Goal: Task Accomplishment & Management: Manage account settings

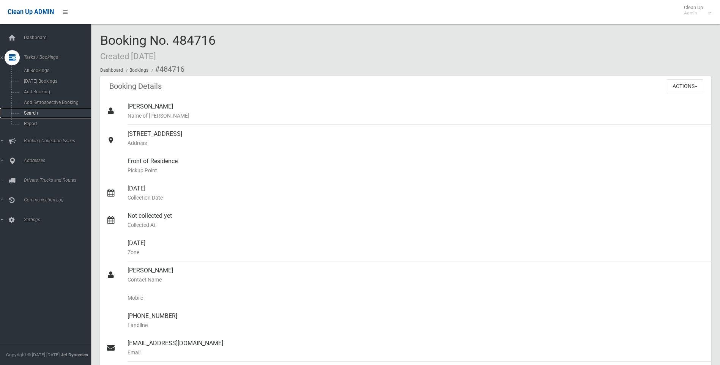
click at [31, 111] on span "Search" at bounding box center [56, 112] width 69 height 5
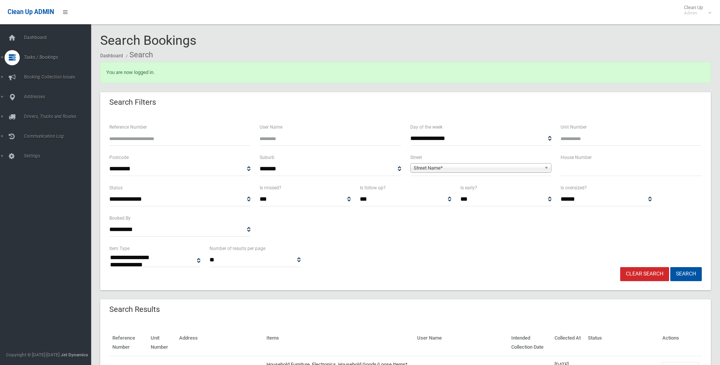
select select
click at [580, 165] on input "text" at bounding box center [630, 169] width 141 height 14
type input "*"
click at [469, 170] on span "Street Name*" at bounding box center [476, 167] width 127 height 9
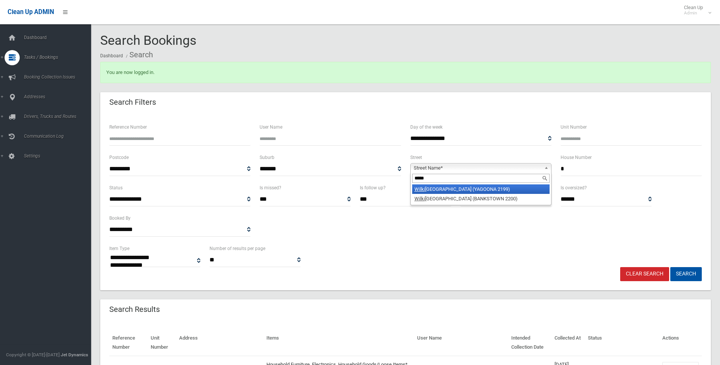
type input "*****"
click at [462, 193] on li "Wilki ns Street (YAGOONA 2199)" at bounding box center [480, 188] width 137 height 9
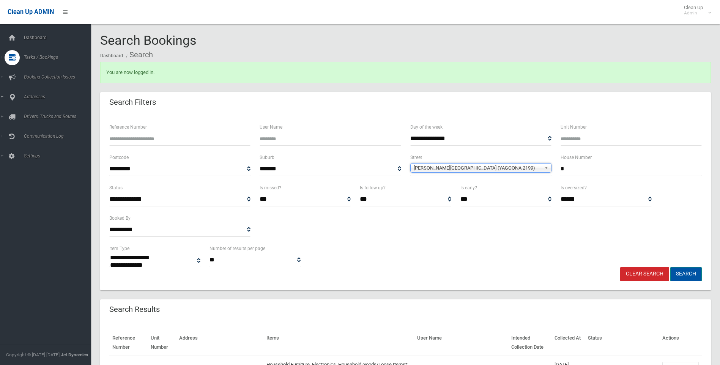
click at [693, 278] on button "Search" at bounding box center [685, 274] width 31 height 14
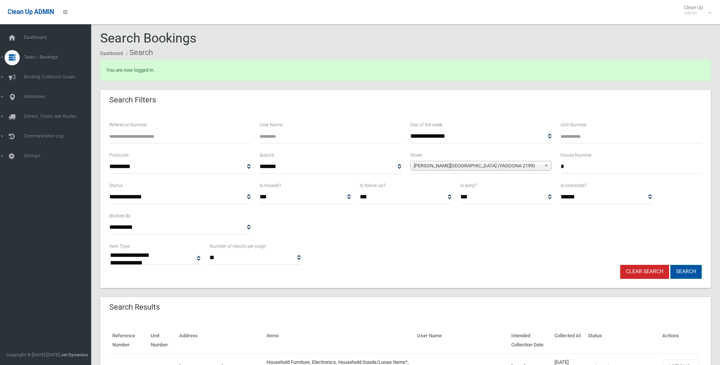
scroll to position [152, 0]
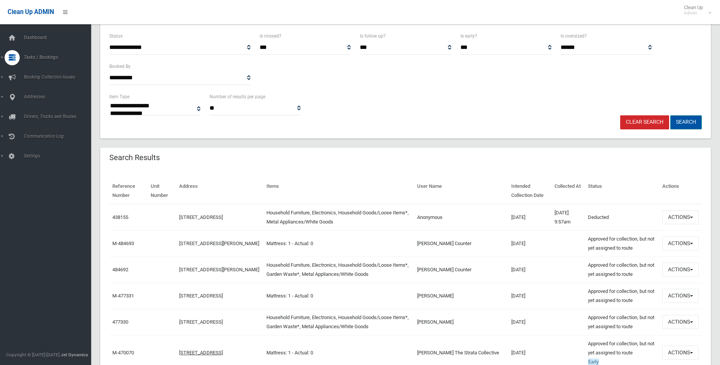
click at [690, 125] on button "Search" at bounding box center [685, 122] width 31 height 14
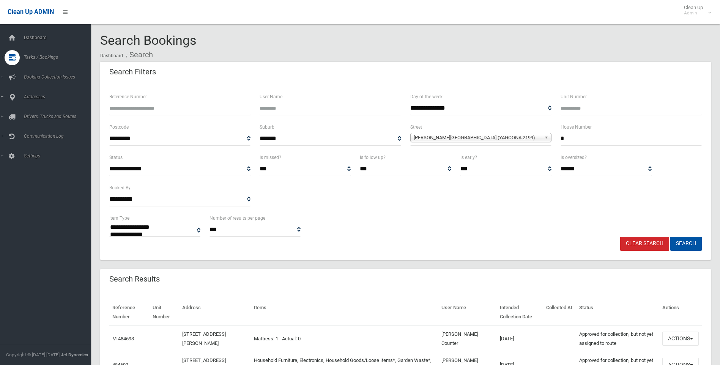
select select
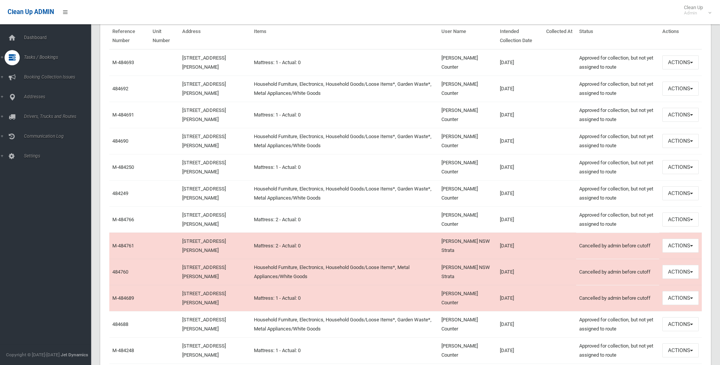
scroll to position [266, 0]
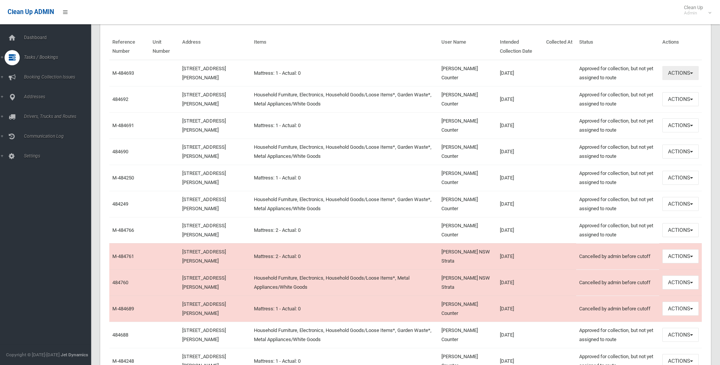
click at [693, 73] on button "Actions" at bounding box center [680, 73] width 36 height 14
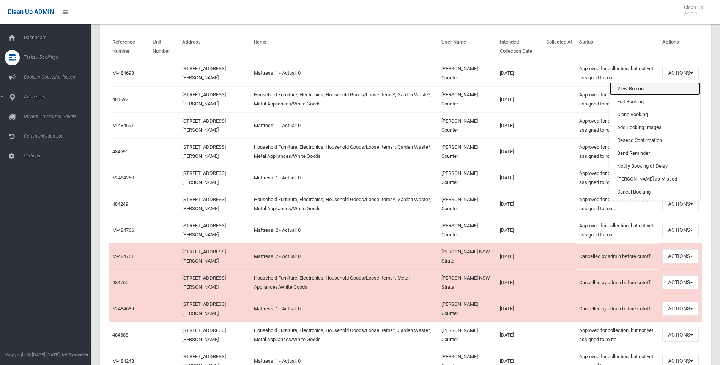
click at [642, 91] on link "View Booking" at bounding box center [654, 88] width 90 height 13
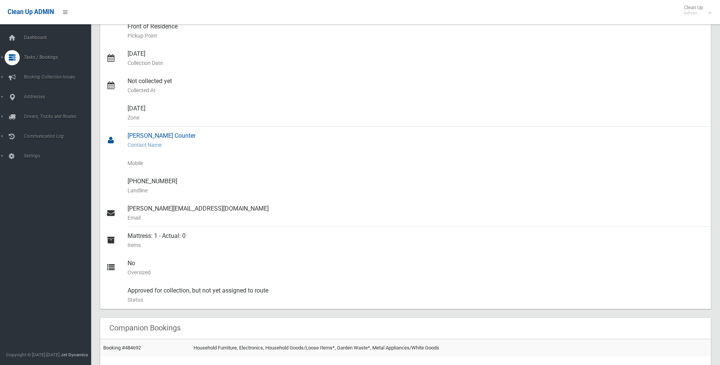
scroll to position [114, 0]
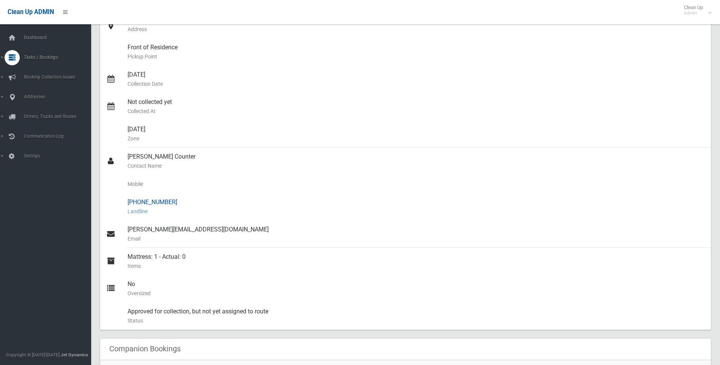
drag, startPoint x: 127, startPoint y: 204, endPoint x: 178, endPoint y: 204, distance: 50.8
click at [178, 204] on div "(02) 8894 1229 Landline" at bounding box center [415, 206] width 577 height 27
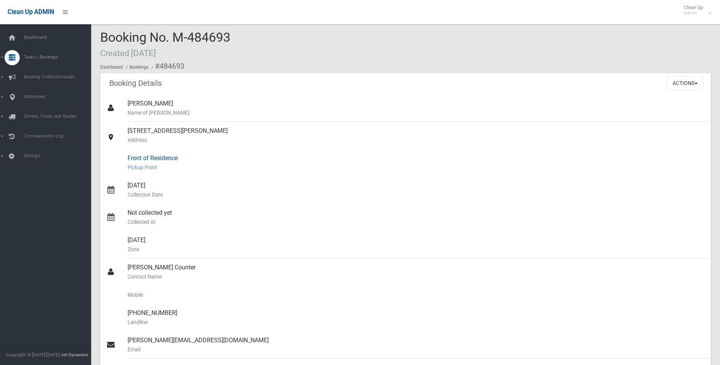
scroll to position [0, 0]
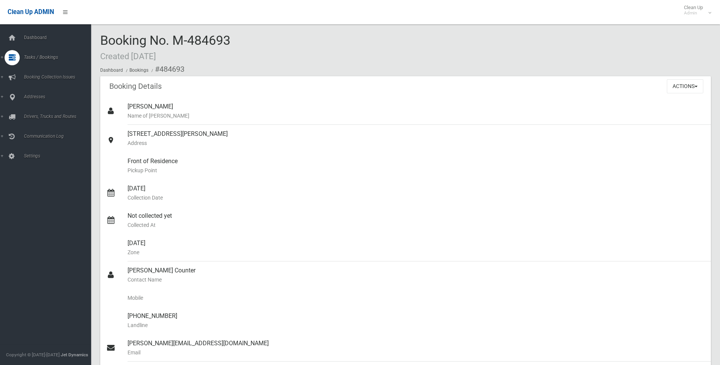
click at [216, 82] on div "Booking Details Actions View Booking Edit Booking Clone Booking Add Booking Ima…" at bounding box center [405, 86] width 610 height 21
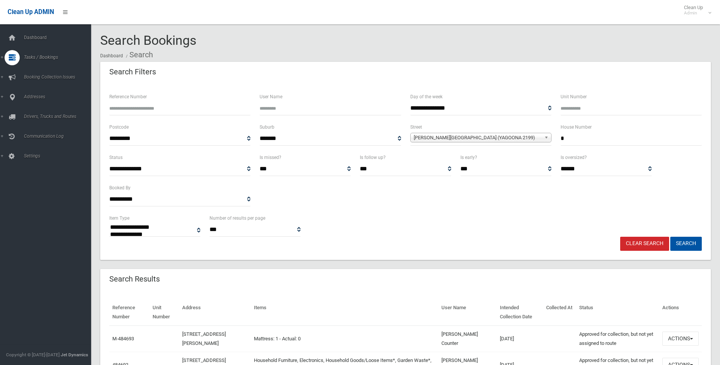
select select
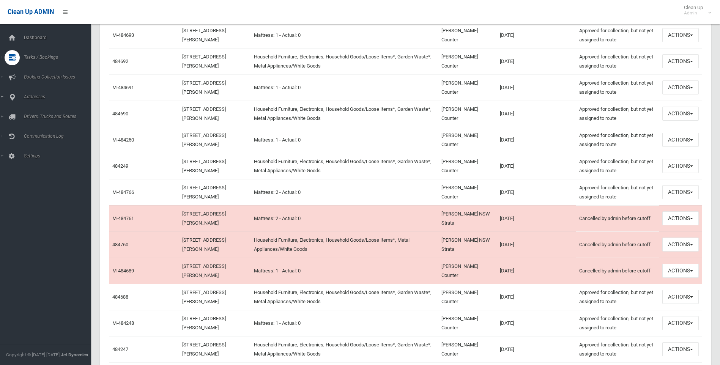
scroll to position [266, 0]
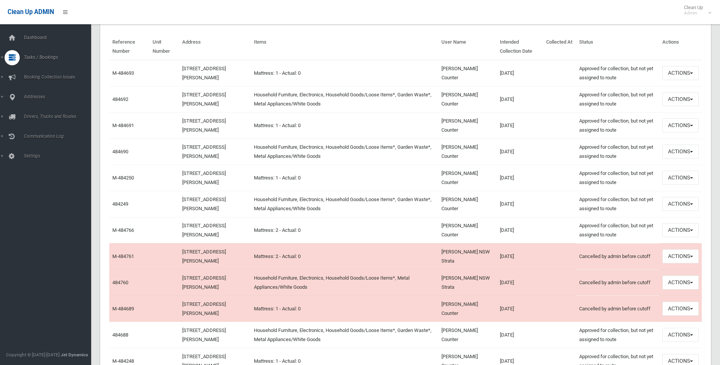
drag, startPoint x: 514, startPoint y: 211, endPoint x: 102, endPoint y: 184, distance: 413.2
click at [686, 176] on button "Actions" at bounding box center [680, 178] width 36 height 14
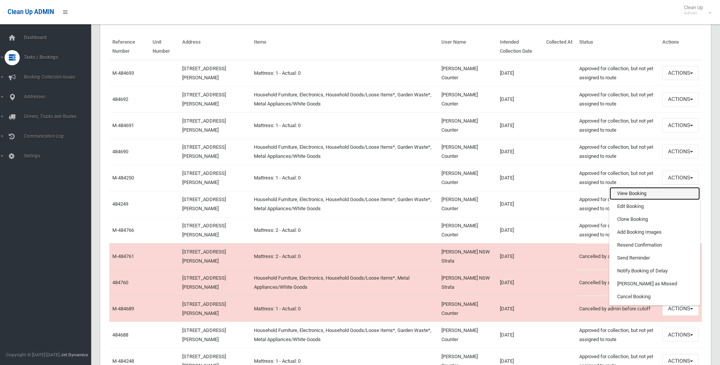
click at [679, 190] on link "View Booking" at bounding box center [654, 193] width 90 height 13
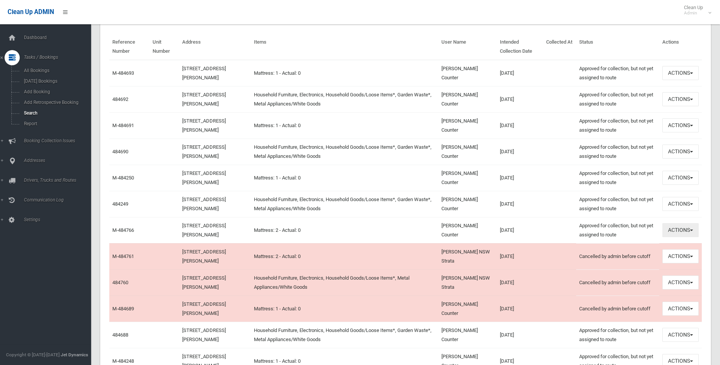
click at [677, 233] on button "Actions" at bounding box center [680, 230] width 36 height 14
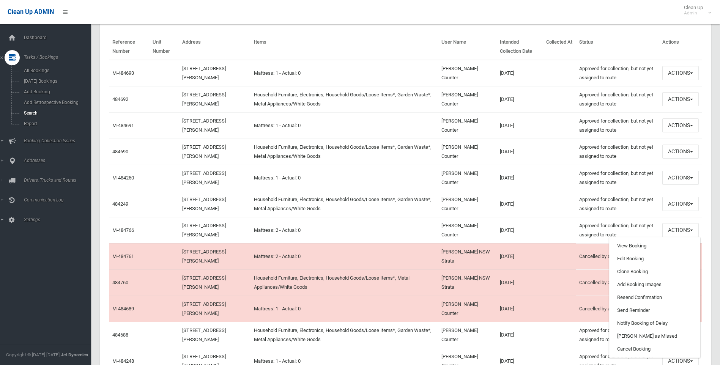
click at [715, 154] on section "**********" at bounding box center [405, 325] width 629 height 1114
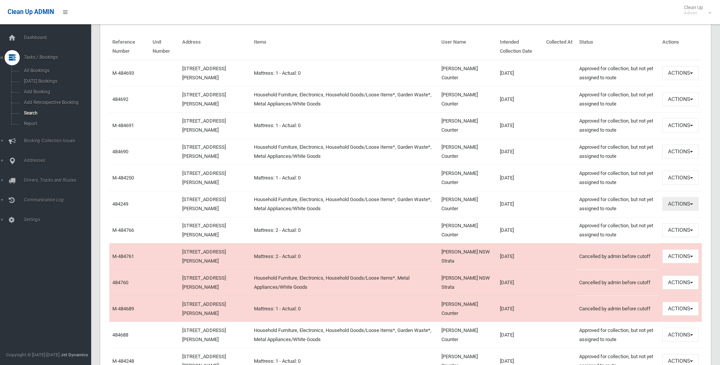
click at [686, 207] on button "Actions" at bounding box center [680, 204] width 36 height 14
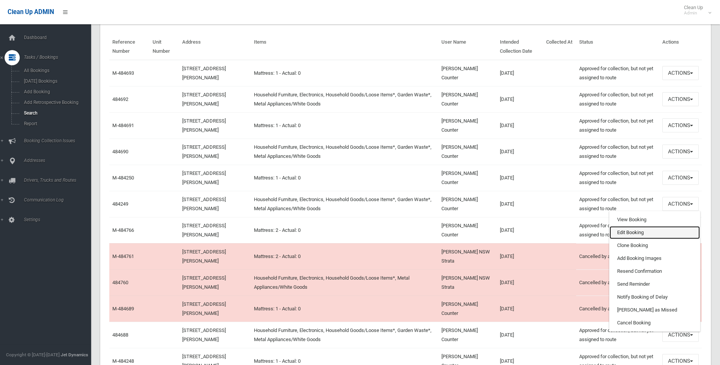
click at [651, 230] on link "Edit Booking" at bounding box center [654, 232] width 90 height 13
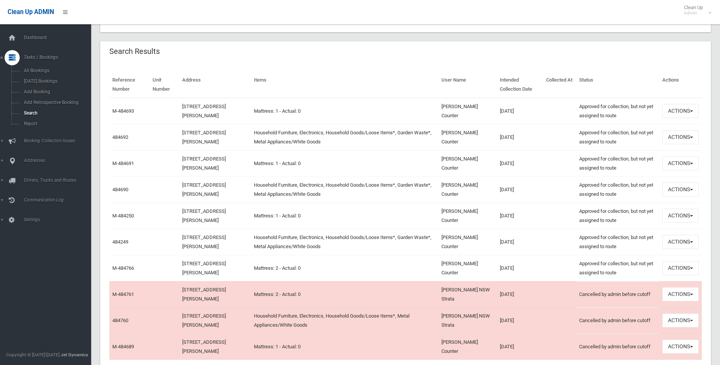
scroll to position [222, 0]
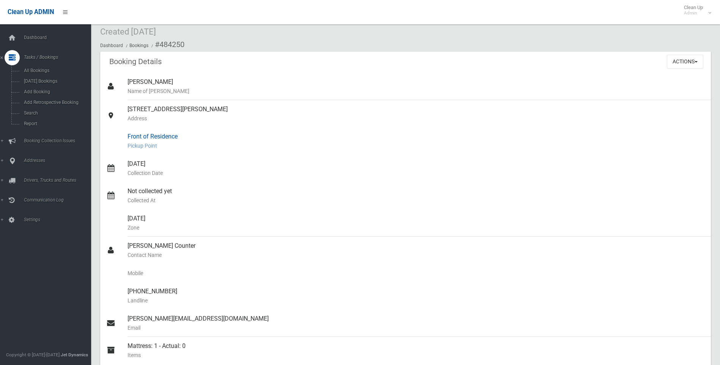
scroll to position [38, 0]
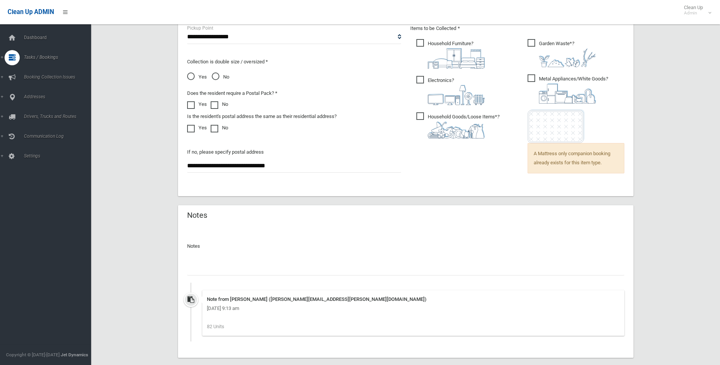
scroll to position [574, 0]
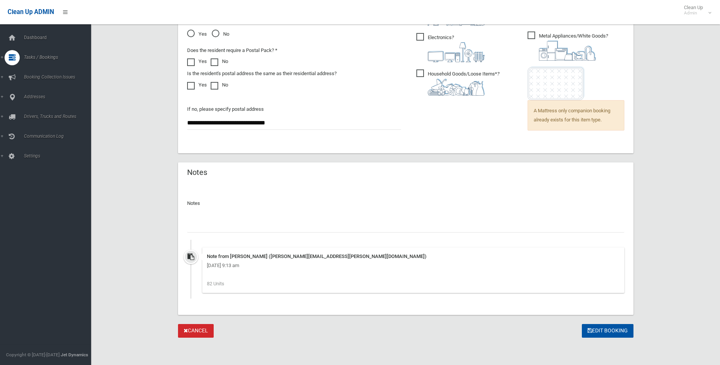
click at [409, 228] on input "text" at bounding box center [405, 225] width 437 height 14
type input "*"
type input "*********"
click at [597, 326] on button "Edit Booking" at bounding box center [608, 331] width 52 height 14
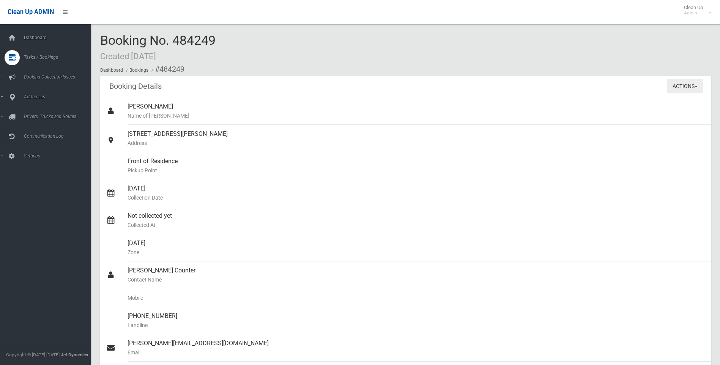
click at [690, 83] on button "Actions" at bounding box center [684, 86] width 36 height 14
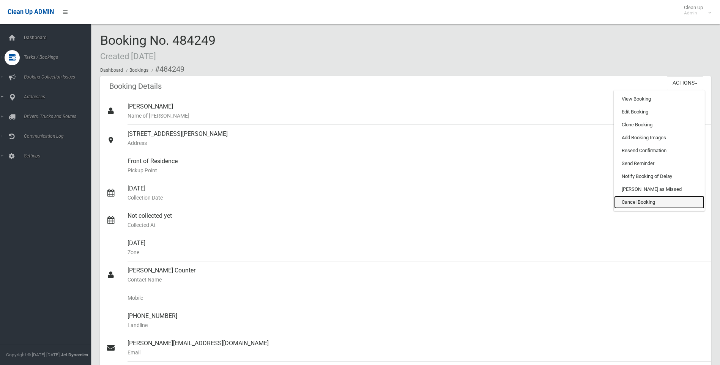
click at [663, 200] on link "Cancel Booking" at bounding box center [659, 202] width 90 height 13
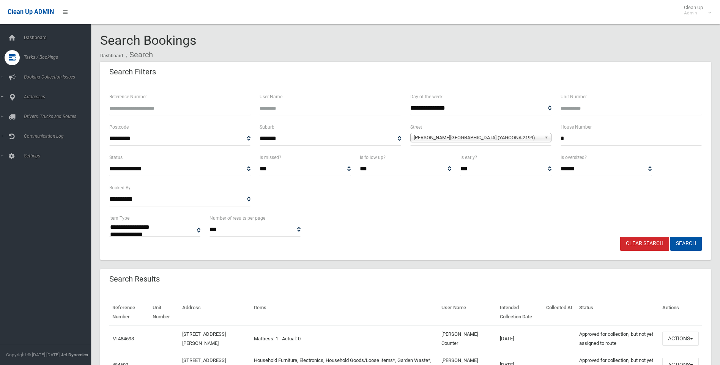
select select
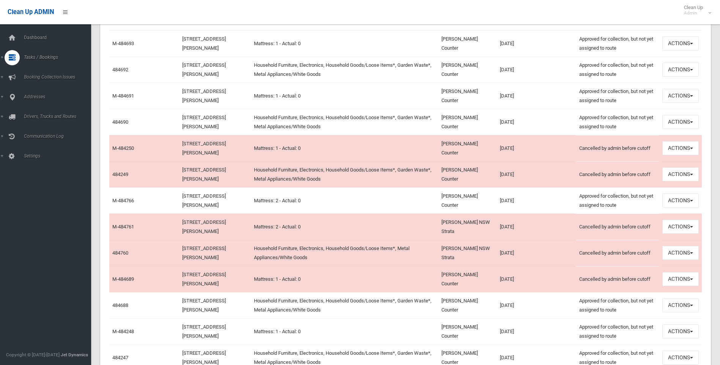
scroll to position [313, 0]
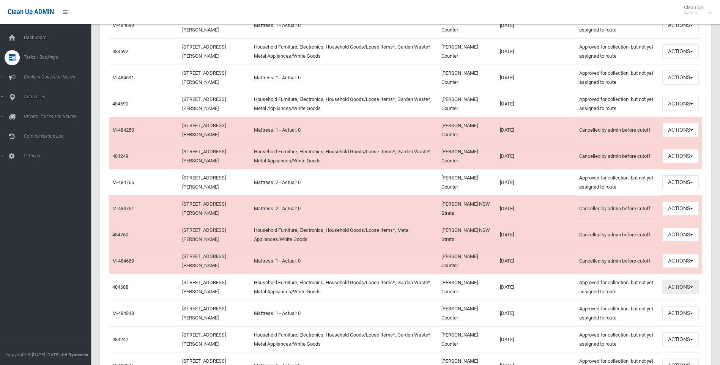
click at [680, 291] on button "Actions" at bounding box center [680, 287] width 36 height 14
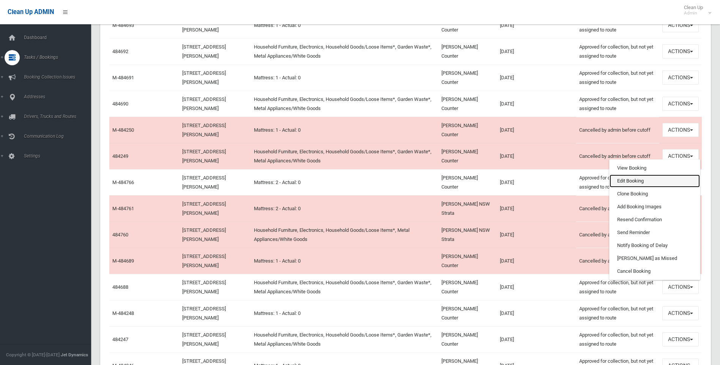
click at [630, 178] on link "Edit Booking" at bounding box center [654, 180] width 90 height 13
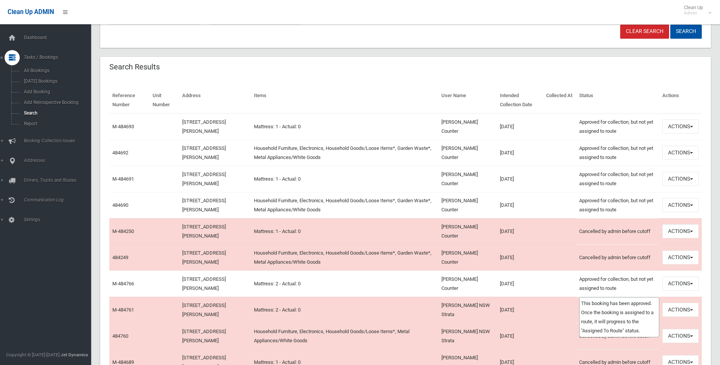
scroll to position [200, 0]
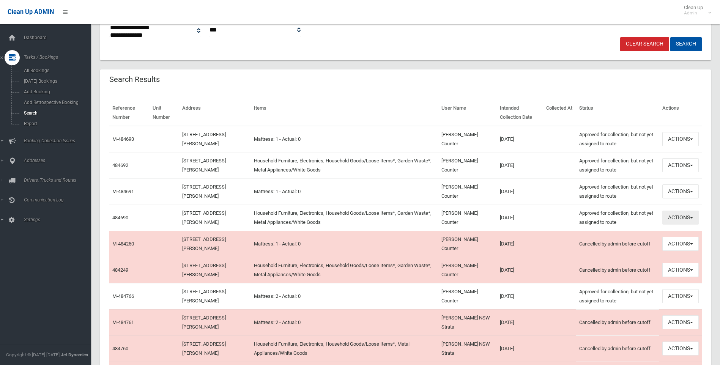
click at [681, 218] on button "Actions" at bounding box center [680, 218] width 36 height 14
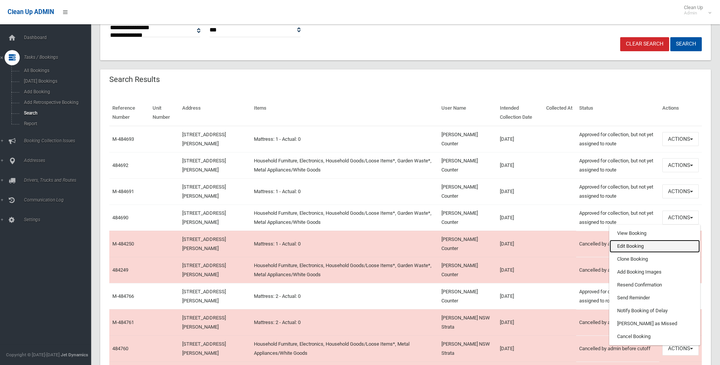
click at [660, 246] on link "Edit Booking" at bounding box center [654, 246] width 90 height 13
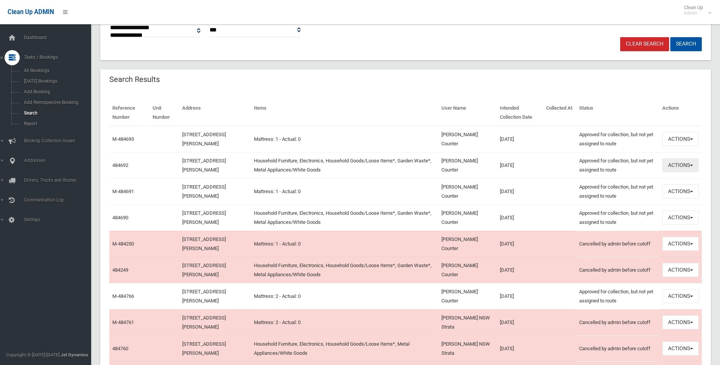
click at [690, 164] on button "Actions" at bounding box center [680, 165] width 36 height 14
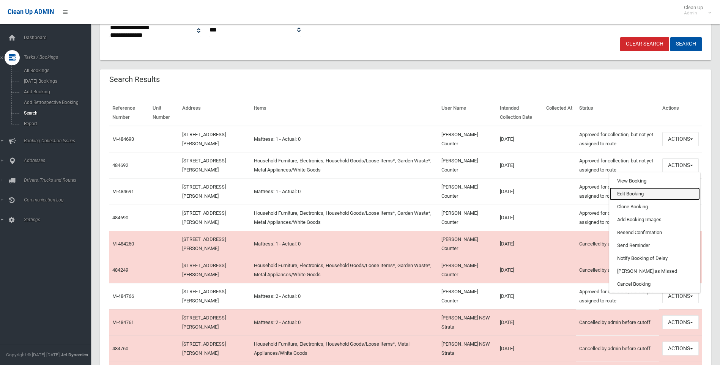
click at [652, 189] on link "Edit Booking" at bounding box center [654, 193] width 90 height 13
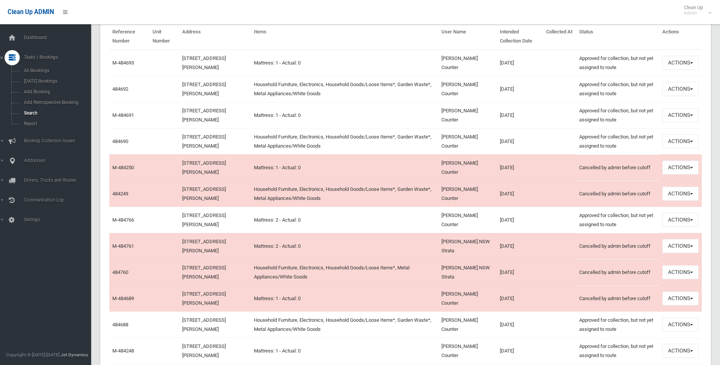
scroll to position [351, 0]
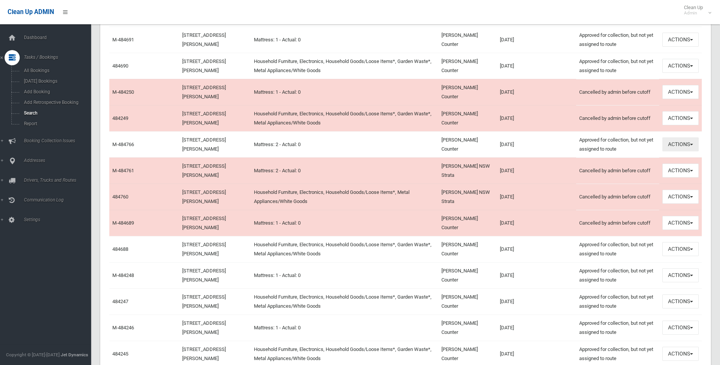
click at [679, 142] on button "Actions" at bounding box center [680, 144] width 36 height 14
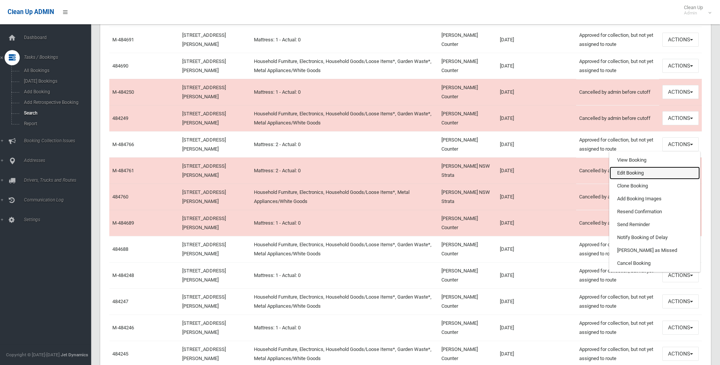
click at [652, 174] on link "Edit Booking" at bounding box center [654, 173] width 90 height 13
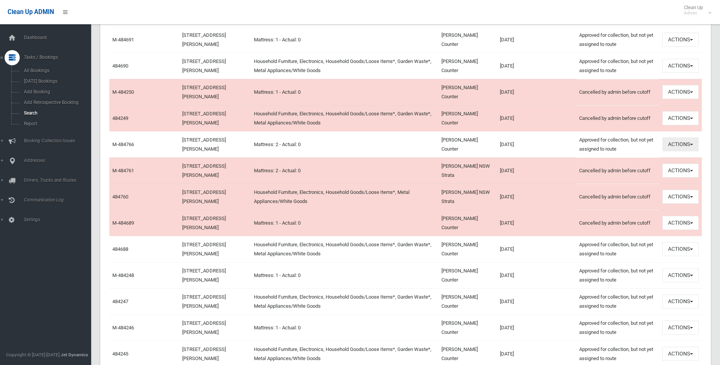
click at [679, 145] on button "Actions" at bounding box center [680, 144] width 36 height 14
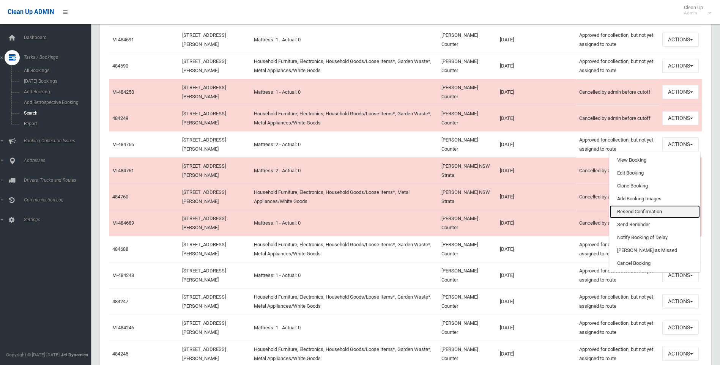
click at [641, 215] on link "Resend Confirmation" at bounding box center [654, 211] width 90 height 13
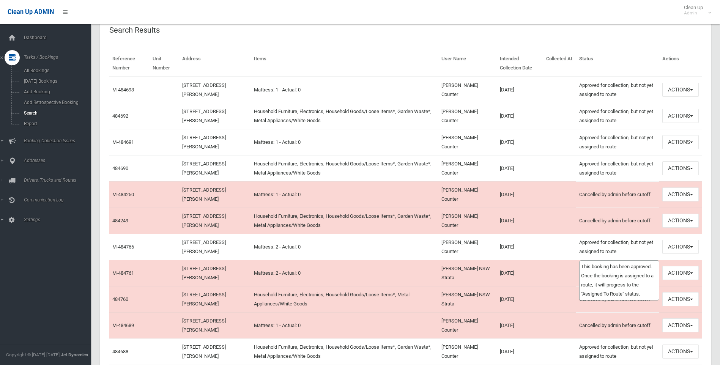
scroll to position [237, 0]
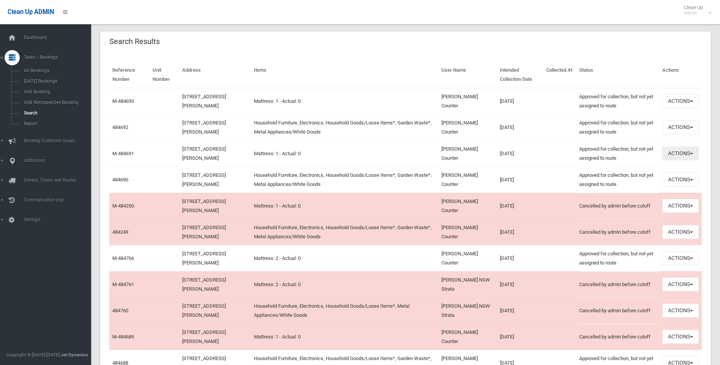
click at [670, 157] on button "Actions" at bounding box center [680, 153] width 36 height 14
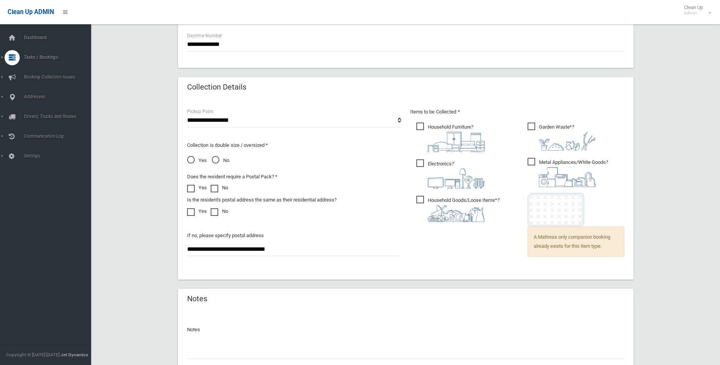
scroll to position [357, 0]
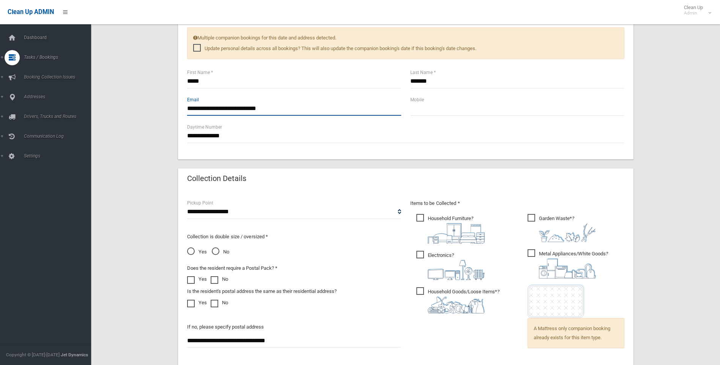
click at [198, 110] on input "**********" at bounding box center [294, 109] width 214 height 14
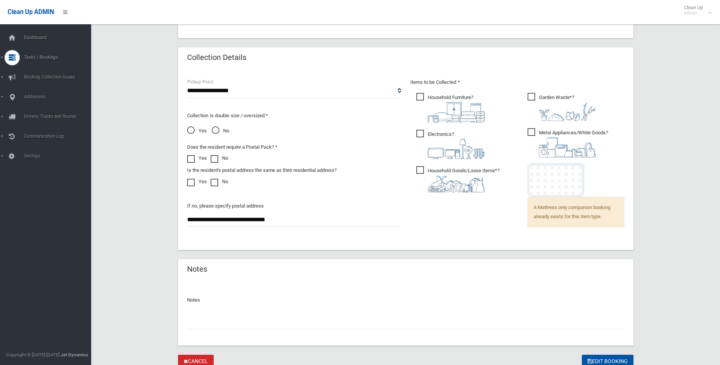
scroll to position [508, 0]
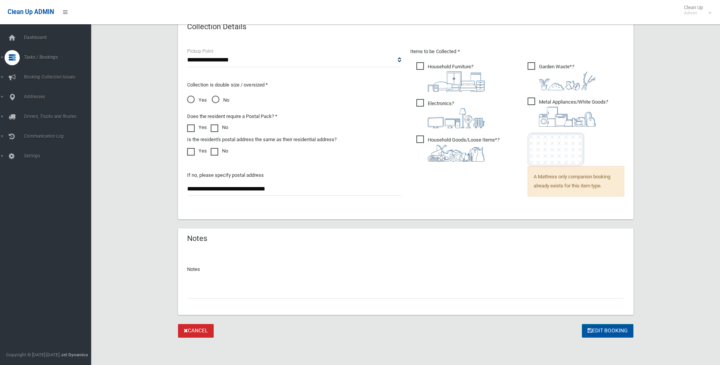
type input "**********"
click at [610, 334] on button "Edit Booking" at bounding box center [608, 331] width 52 height 14
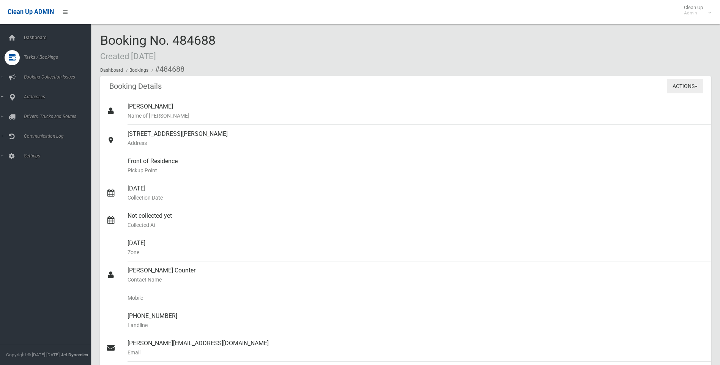
click at [697, 88] on button "Actions" at bounding box center [684, 86] width 36 height 14
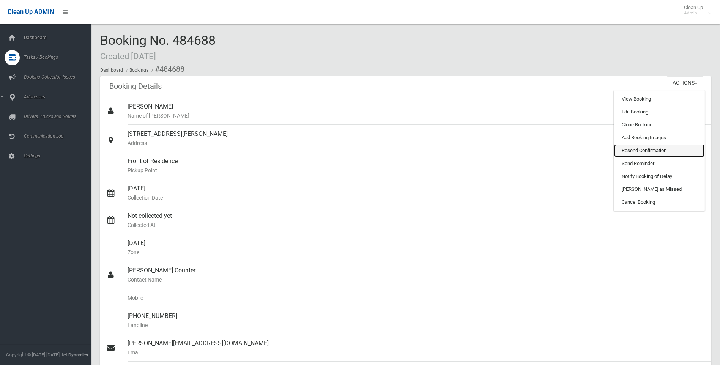
click at [660, 156] on link "Resend Confirmation" at bounding box center [659, 150] width 90 height 13
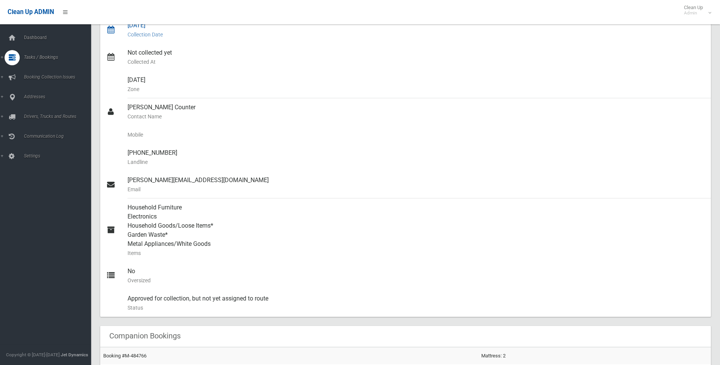
scroll to position [190, 0]
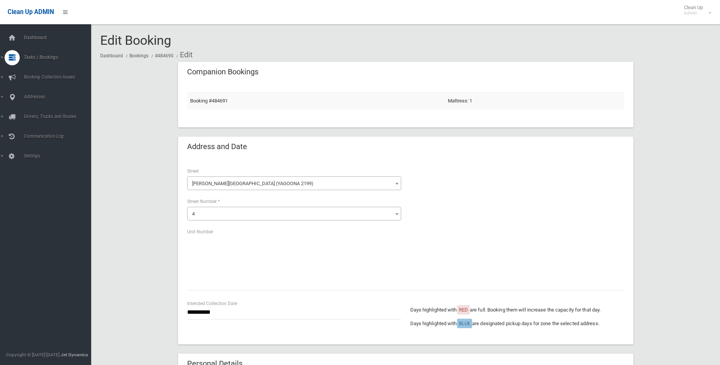
scroll to position [303, 0]
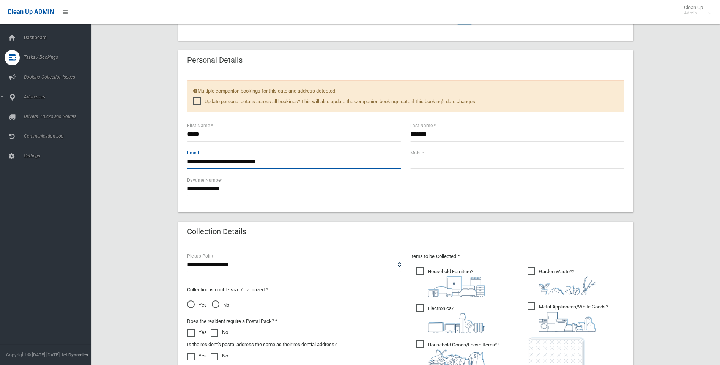
click at [196, 162] on input "**********" at bounding box center [294, 162] width 214 height 14
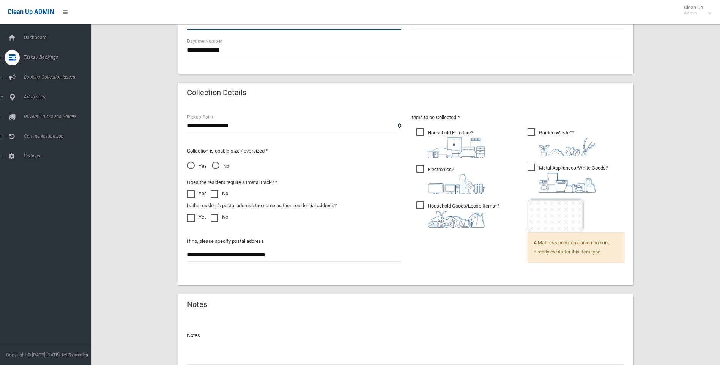
scroll to position [508, 0]
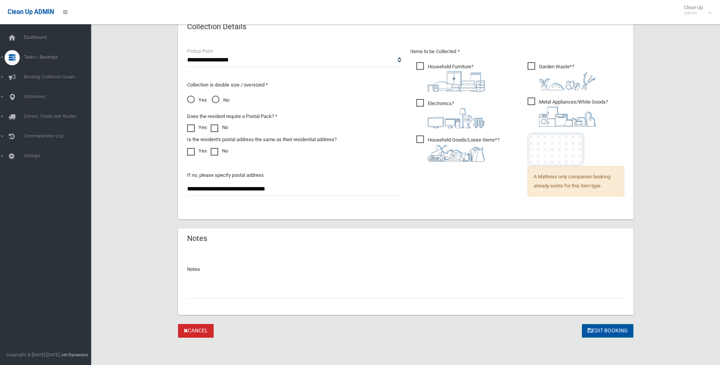
type input "**********"
click at [599, 331] on button "Edit Booking" at bounding box center [608, 331] width 52 height 14
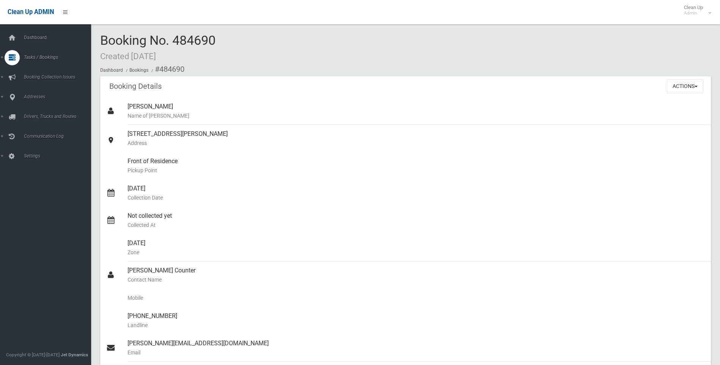
click at [693, 93] on div "Actions View Booking Edit Booking Clone Booking Add Booking Images Resend Confi…" at bounding box center [688, 86] width 44 height 20
click at [690, 86] on button "Actions" at bounding box center [684, 86] width 36 height 14
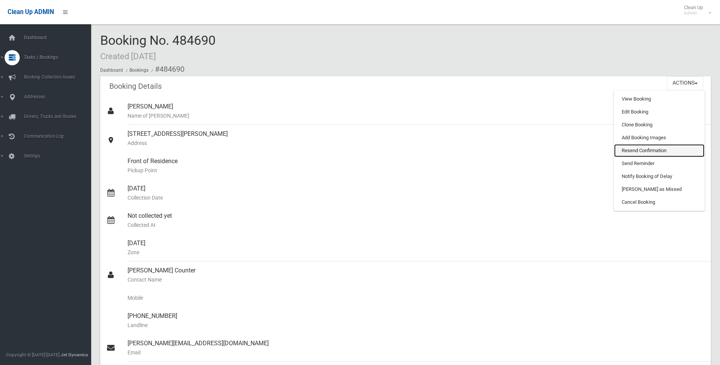
click at [647, 149] on link "Resend Confirmation" at bounding box center [659, 150] width 90 height 13
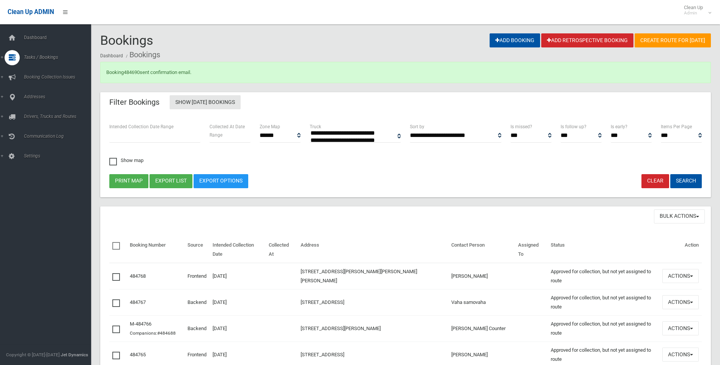
select select
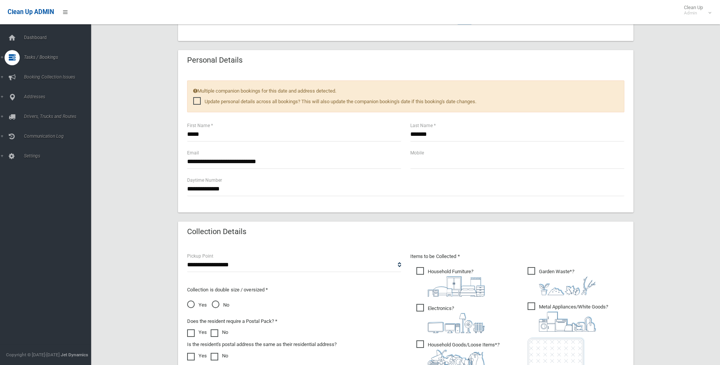
scroll to position [341, 0]
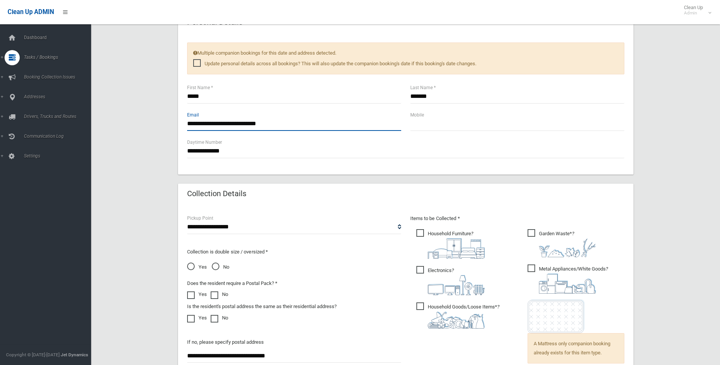
click at [199, 123] on input "**********" at bounding box center [294, 124] width 214 height 14
click at [306, 119] on input "**********" at bounding box center [294, 124] width 214 height 14
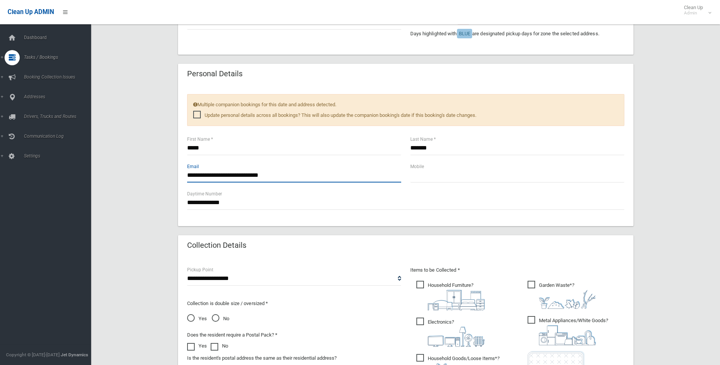
scroll to position [303, 0]
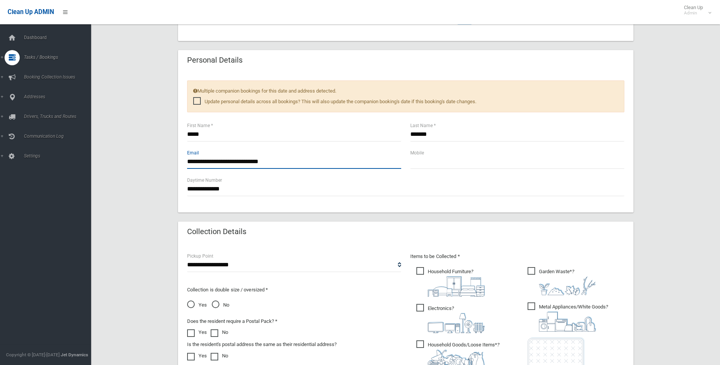
type input "**********"
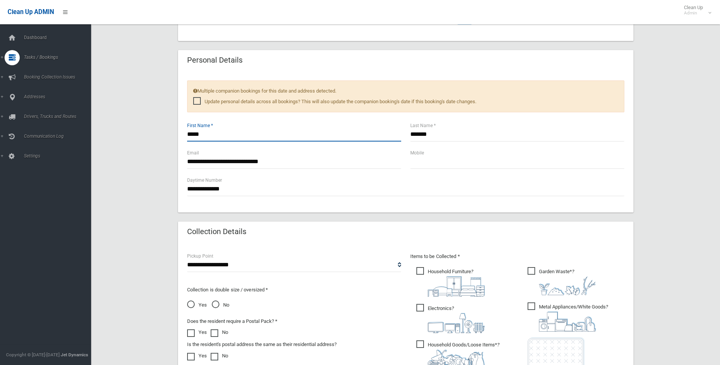
click at [201, 134] on input "*****" at bounding box center [294, 134] width 214 height 14
type input "******"
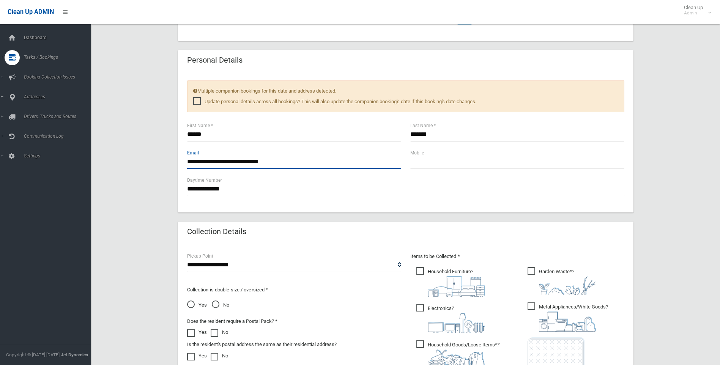
click at [206, 163] on input "**********" at bounding box center [294, 162] width 214 height 14
click at [345, 168] on input "**********" at bounding box center [294, 162] width 214 height 14
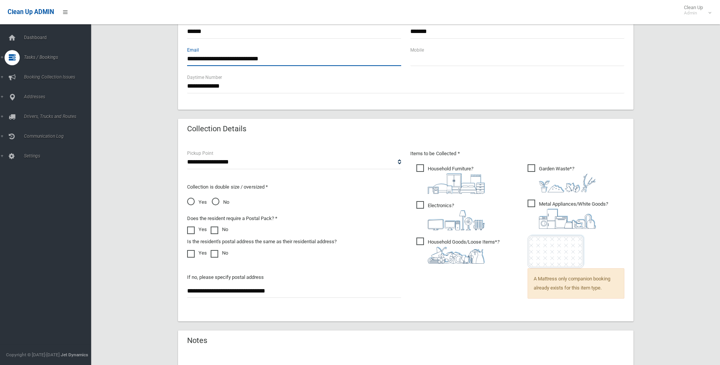
scroll to position [508, 0]
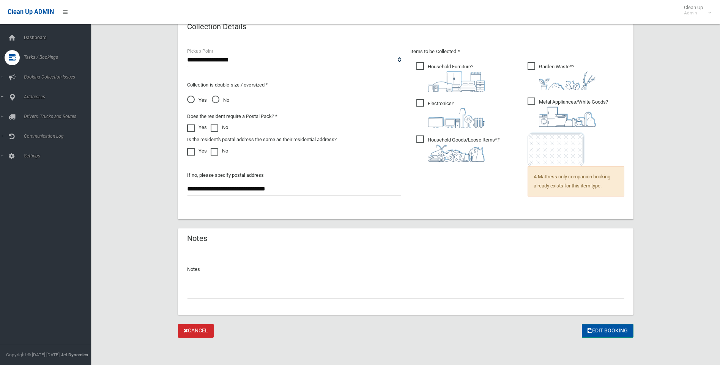
click at [617, 327] on button "Edit Booking" at bounding box center [608, 331] width 52 height 14
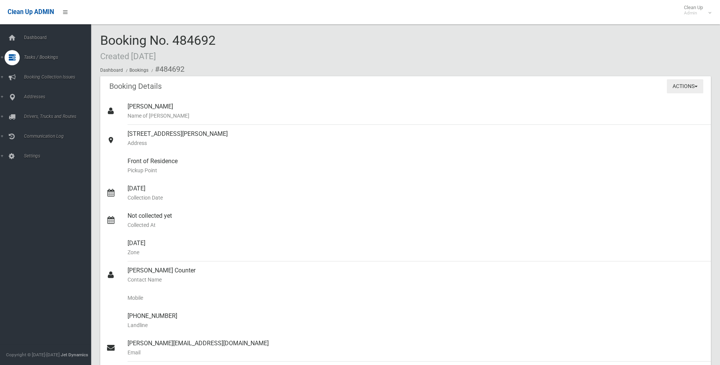
click at [690, 83] on button "Actions" at bounding box center [684, 86] width 36 height 14
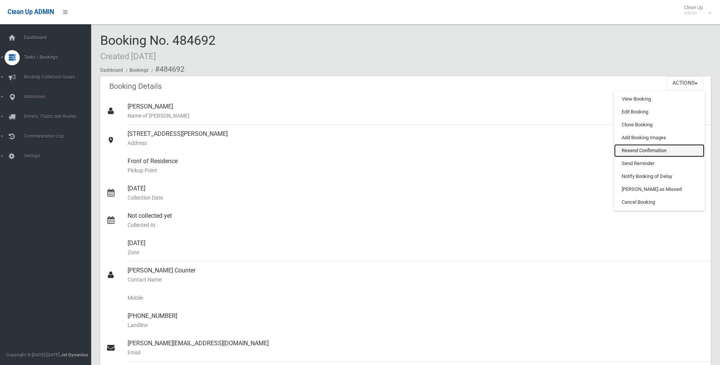
click at [667, 151] on link "Resend Confirmation" at bounding box center [659, 150] width 90 height 13
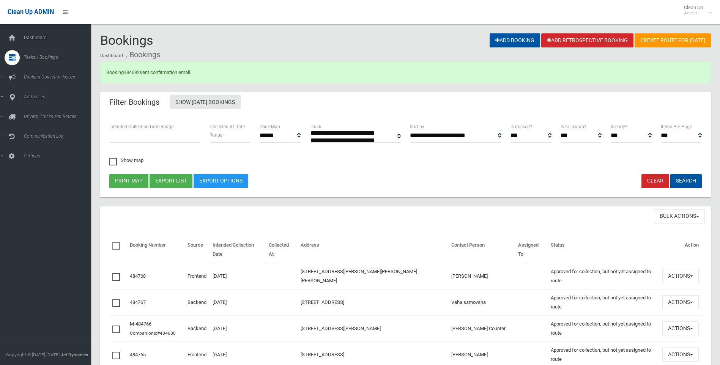
select select
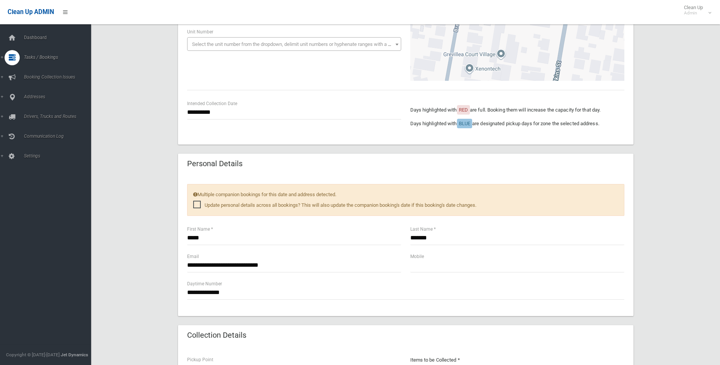
scroll to position [114, 0]
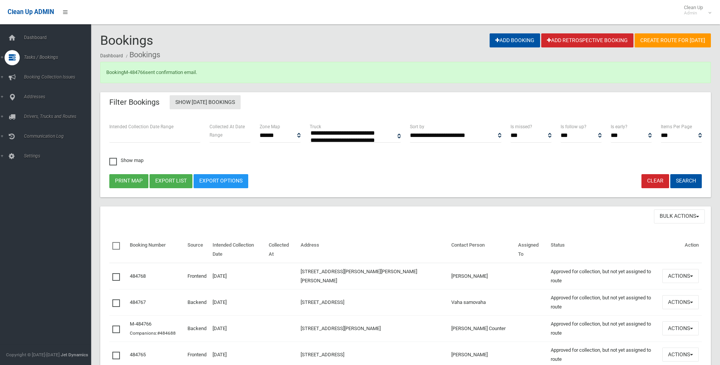
select select
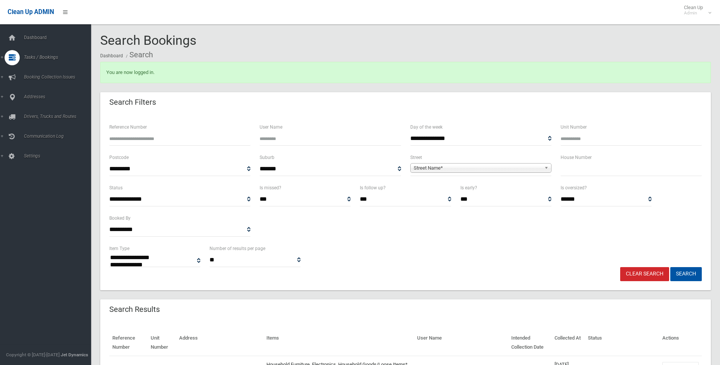
select select
click at [592, 161] on div "House Number" at bounding box center [630, 164] width 141 height 23
click at [593, 168] on input "text" at bounding box center [630, 169] width 141 height 14
type input "*"
click at [533, 163] on span "**********" at bounding box center [480, 169] width 141 height 14
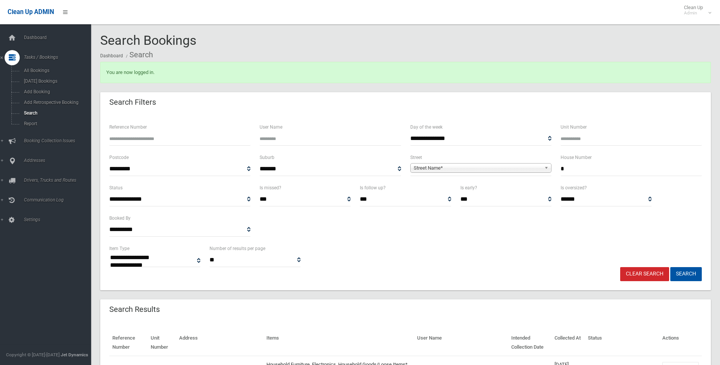
click at [533, 164] on span "Street Name*" at bounding box center [476, 167] width 127 height 9
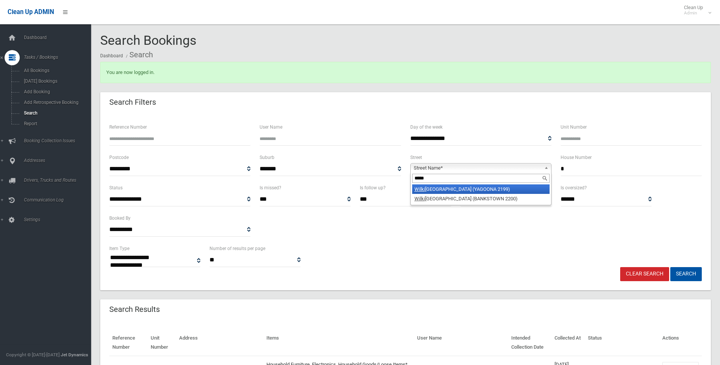
type input "*****"
click at [519, 185] on li "Wilki ns Street (YAGOONA 2199)" at bounding box center [480, 188] width 137 height 9
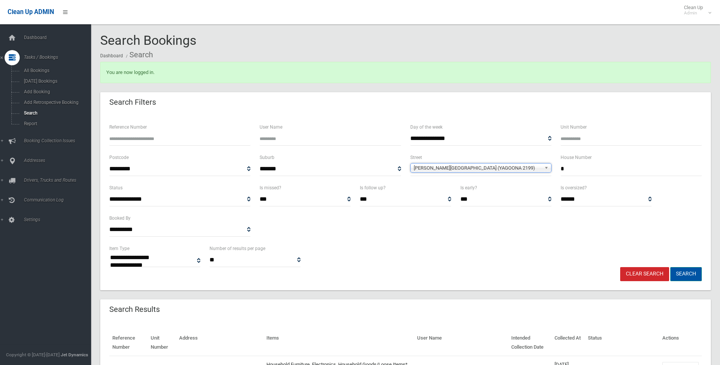
click at [685, 270] on button "Search" at bounding box center [685, 274] width 31 height 14
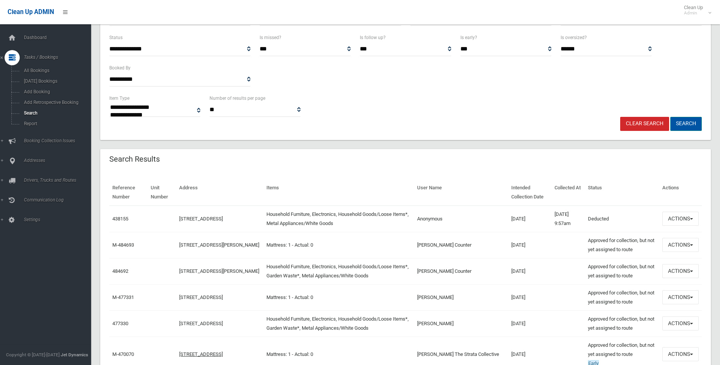
scroll to position [152, 0]
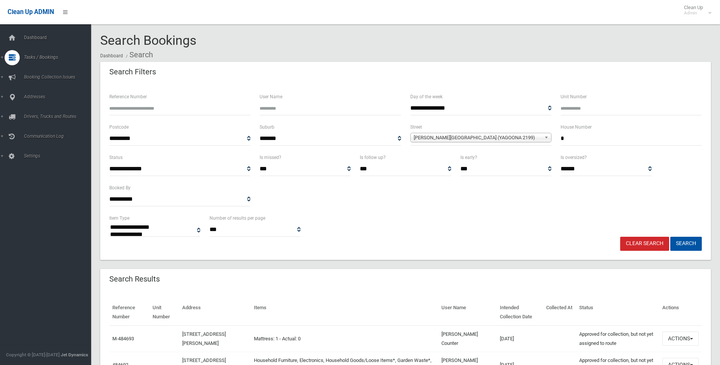
select select
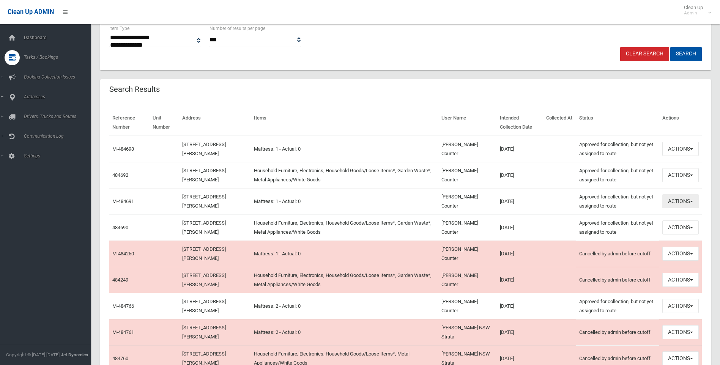
click at [684, 200] on button "Actions" at bounding box center [680, 201] width 36 height 14
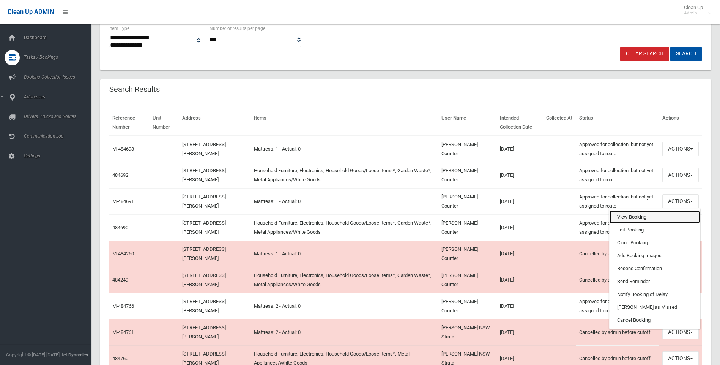
click at [667, 213] on link "View Booking" at bounding box center [654, 217] width 90 height 13
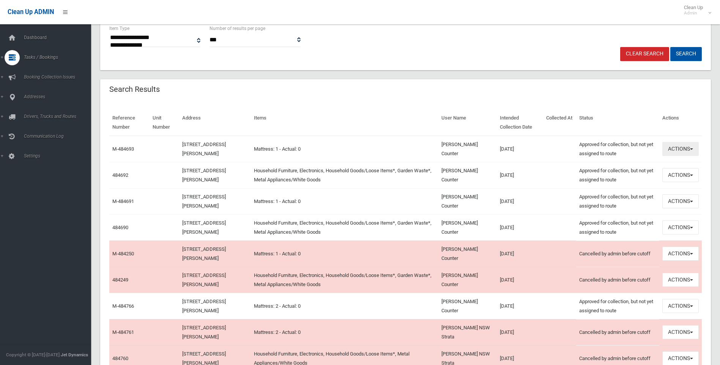
click at [670, 145] on button "Actions" at bounding box center [680, 149] width 36 height 14
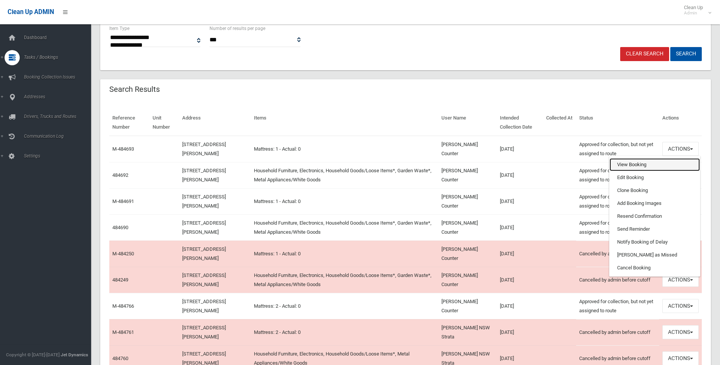
click at [669, 160] on link "View Booking" at bounding box center [654, 164] width 90 height 13
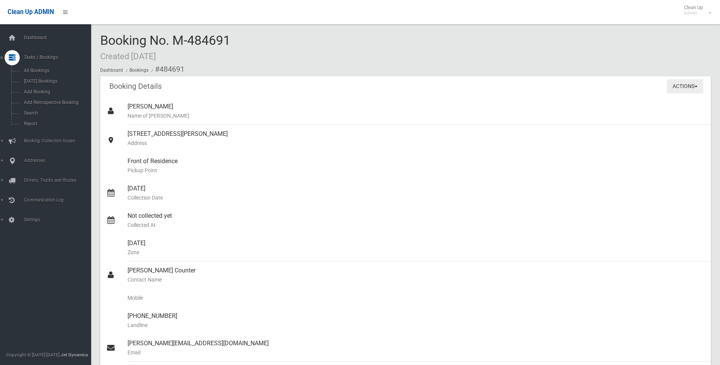
click at [680, 87] on button "Actions" at bounding box center [684, 86] width 36 height 14
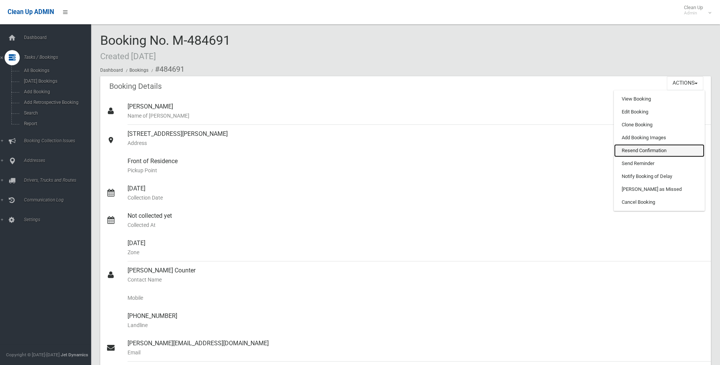
click at [632, 151] on link "Resend Confirmation" at bounding box center [659, 150] width 90 height 13
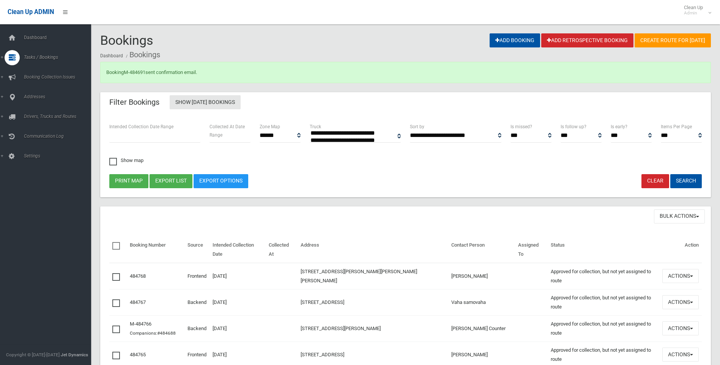
select select
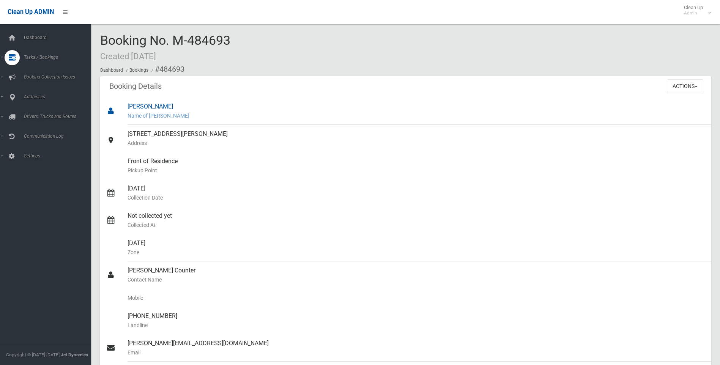
drag, startPoint x: 689, startPoint y: 101, endPoint x: 687, endPoint y: 83, distance: 17.7
click at [689, 98] on div "[PERSON_NAME] Name of [PERSON_NAME]" at bounding box center [415, 110] width 577 height 27
click at [687, 83] on button "Actions" at bounding box center [684, 86] width 36 height 14
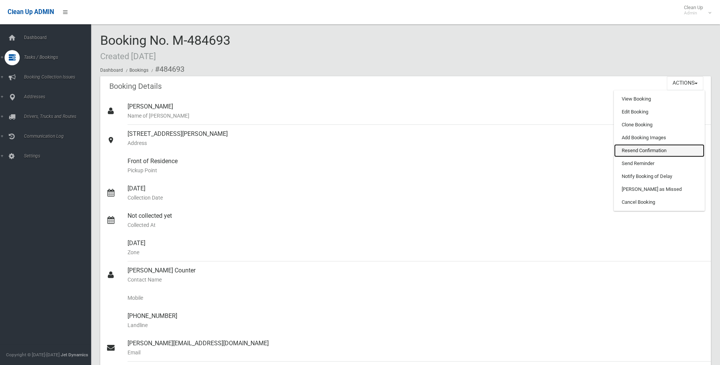
click at [654, 149] on link "Resend Confirmation" at bounding box center [659, 150] width 90 height 13
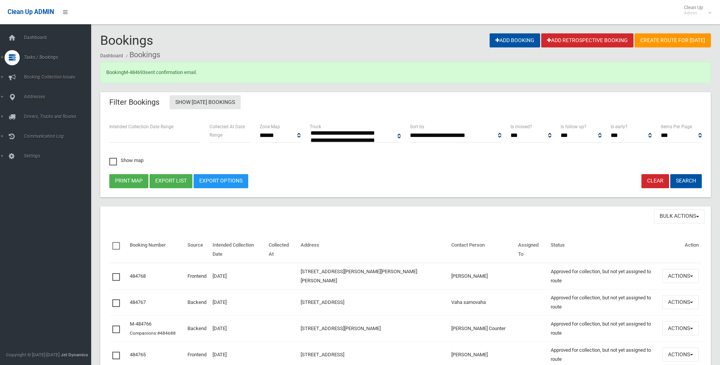
select select
